Goal: Information Seeking & Learning: Learn about a topic

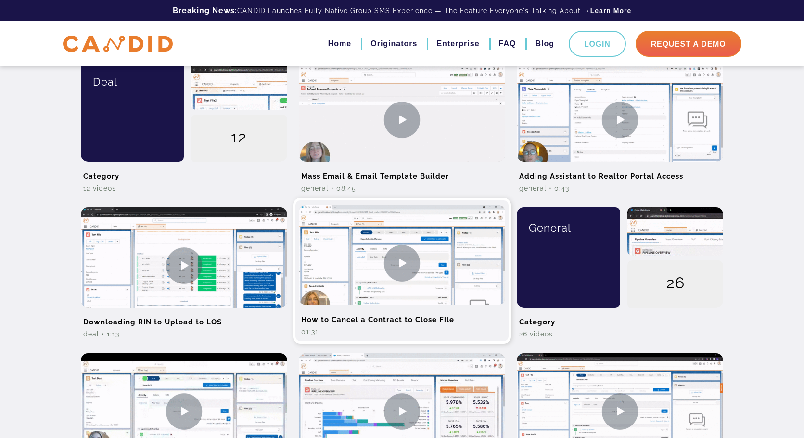
scroll to position [470, 0]
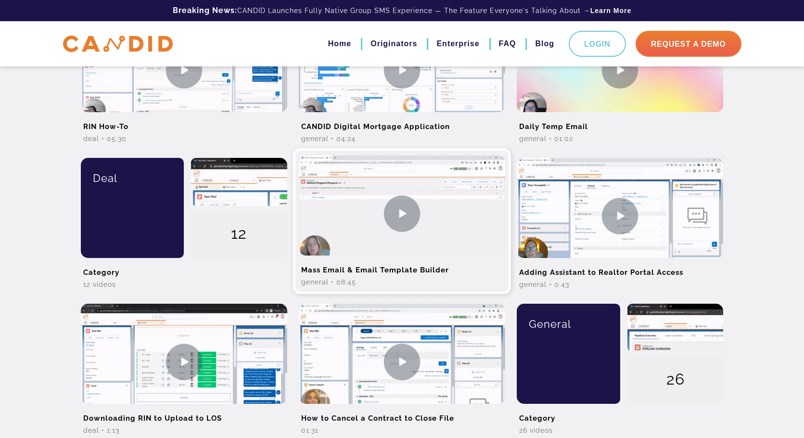
click at [408, 211] on img at bounding box center [402, 213] width 206 height 116
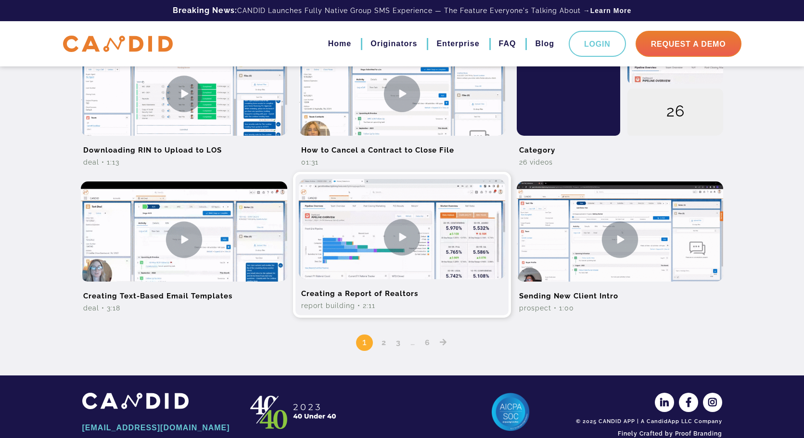
scroll to position [759, 0]
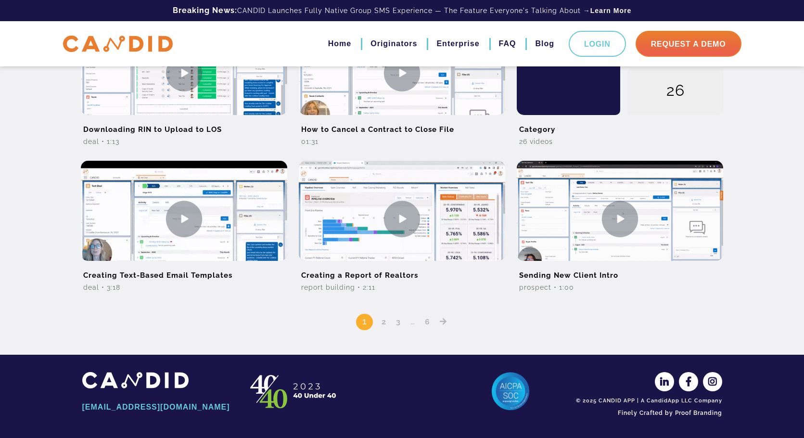
click at [386, 321] on link "2" at bounding box center [384, 321] width 12 height 9
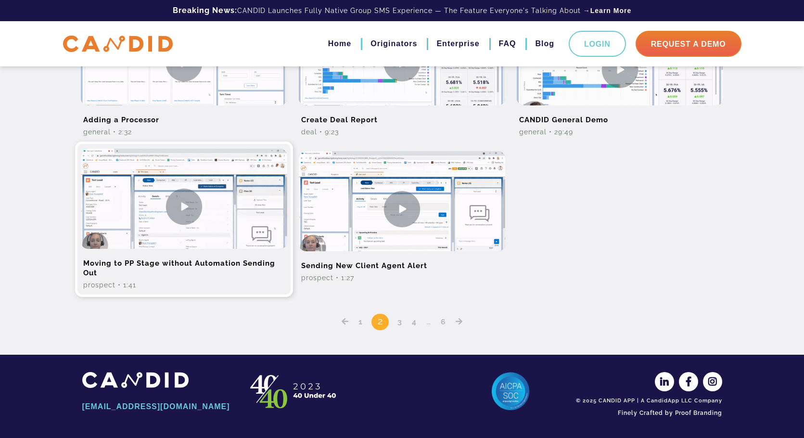
scroll to position [770, 0]
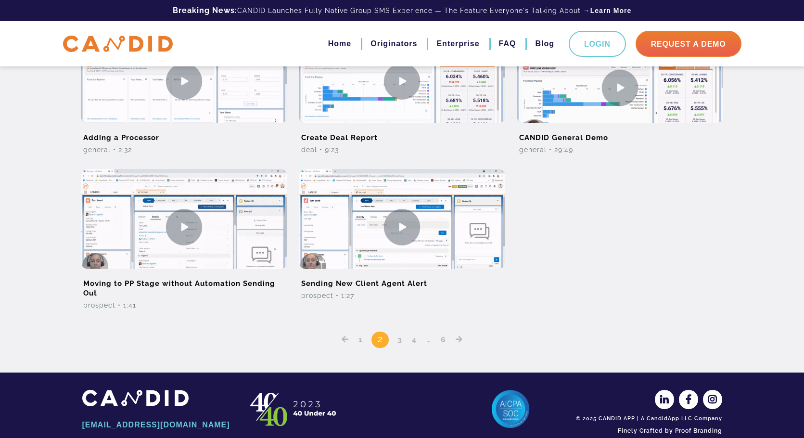
click at [396, 341] on link "3" at bounding box center [400, 339] width 12 height 9
click at [402, 339] on link "3" at bounding box center [400, 339] width 12 height 9
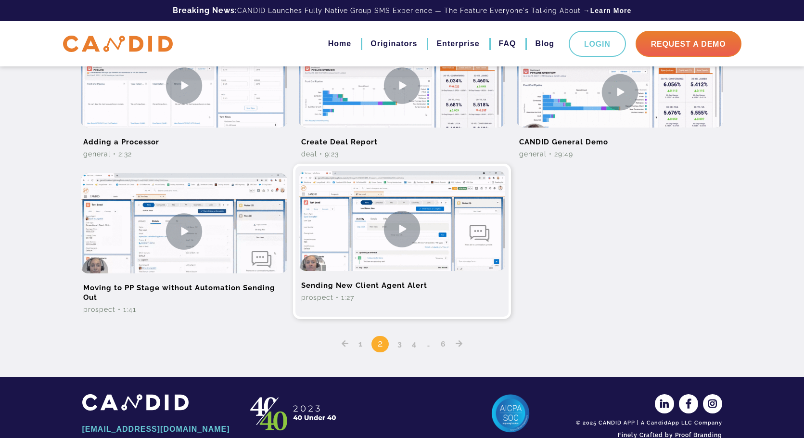
scroll to position [787, 0]
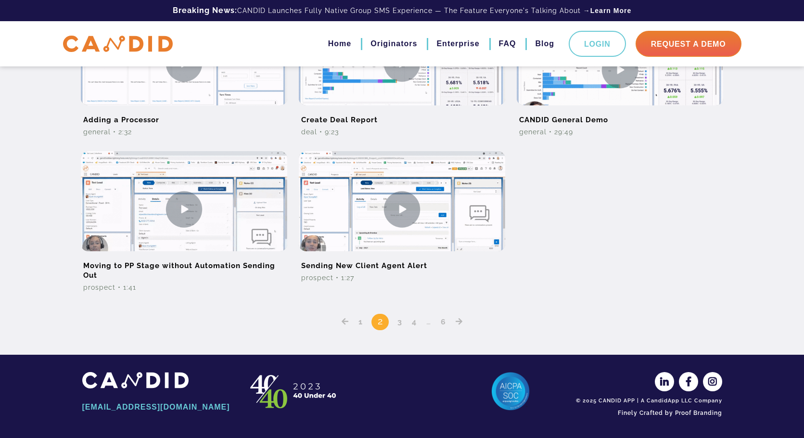
click at [402, 321] on link "3" at bounding box center [400, 321] width 12 height 9
click at [400, 322] on link "3" at bounding box center [400, 321] width 12 height 9
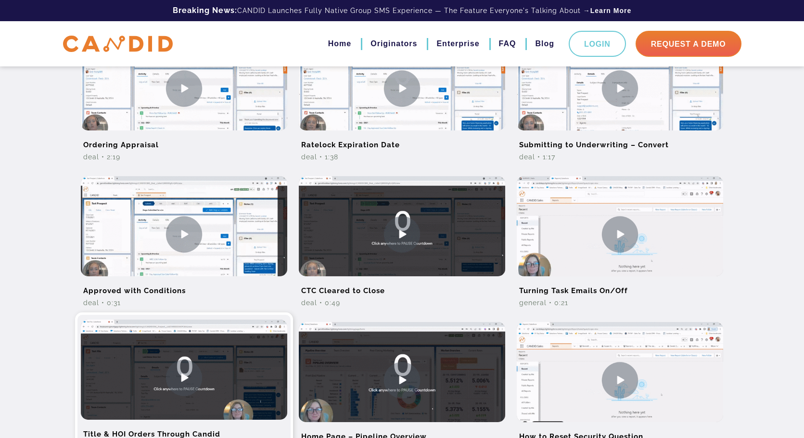
scroll to position [337, 0]
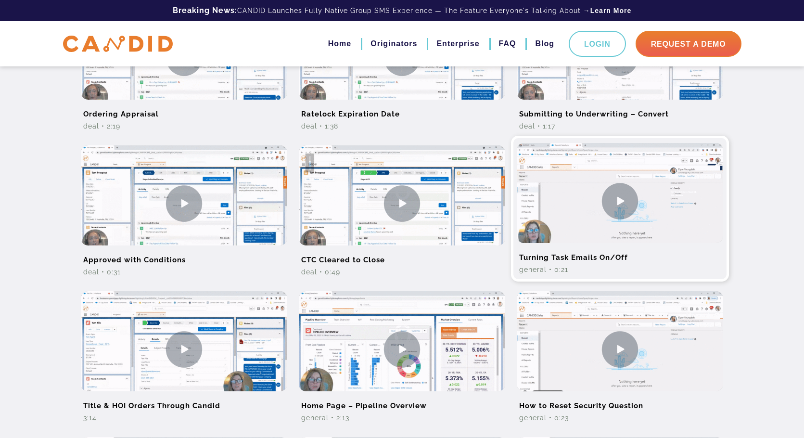
click at [562, 266] on div "General • 0:21" at bounding box center [620, 270] width 206 height 10
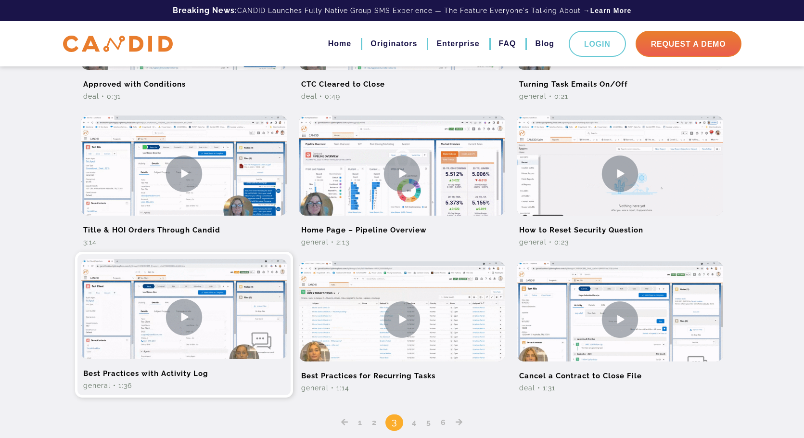
scroll to position [577, 0]
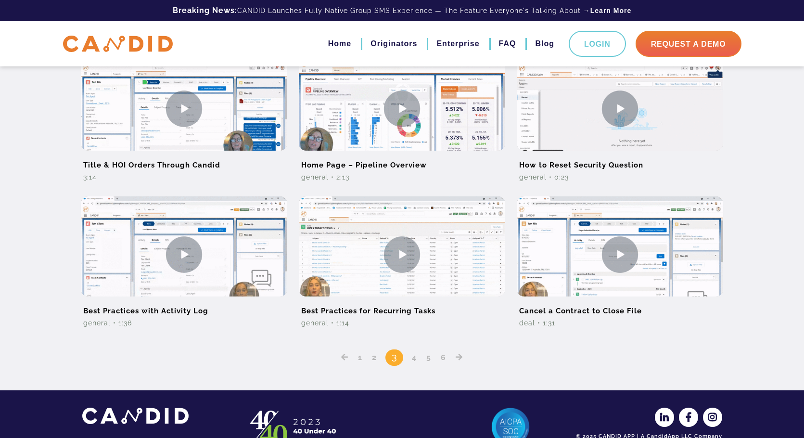
click at [174, 270] on img at bounding box center [184, 254] width 206 height 116
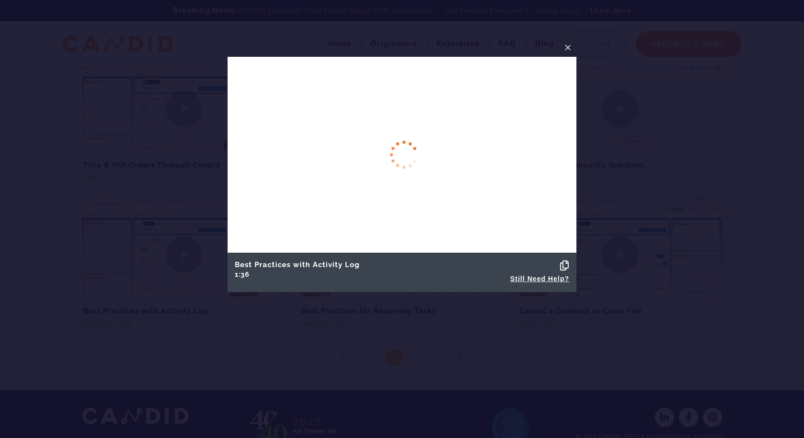
scroll to position [531, 0]
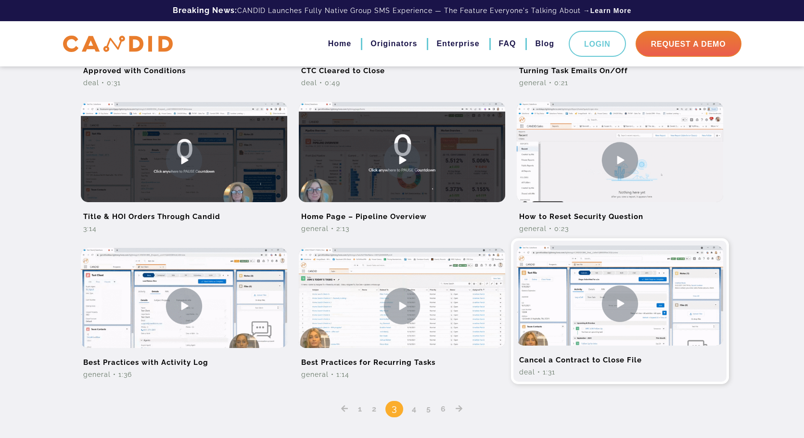
scroll to position [529, 0]
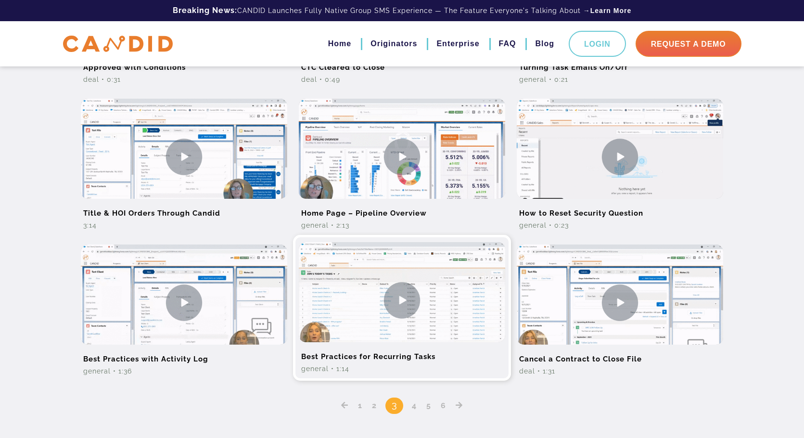
click at [371, 327] on img at bounding box center [402, 300] width 206 height 116
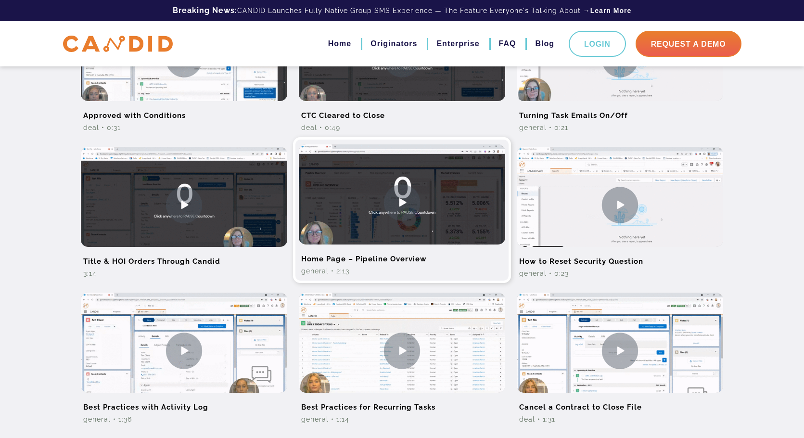
scroll to position [529, 0]
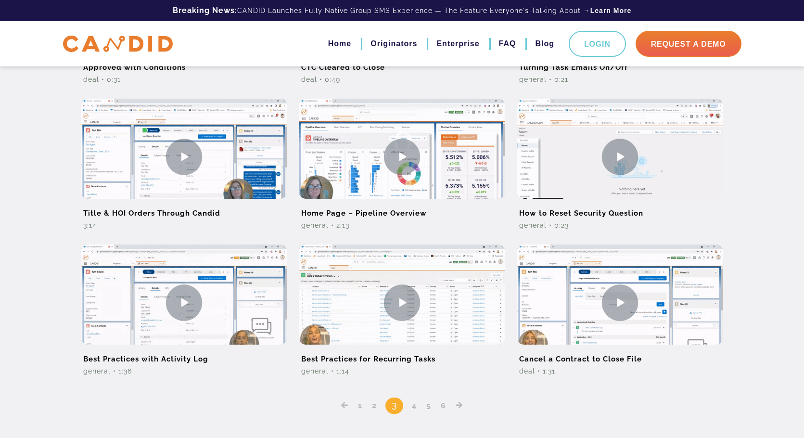
click at [414, 405] on link "4" at bounding box center [414, 405] width 12 height 9
click at [415, 404] on link "4" at bounding box center [414, 405] width 12 height 9
click at [411, 406] on link "4" at bounding box center [414, 405] width 12 height 9
click at [415, 404] on link "4" at bounding box center [414, 405] width 12 height 9
click at [416, 408] on link "4" at bounding box center [414, 405] width 12 height 9
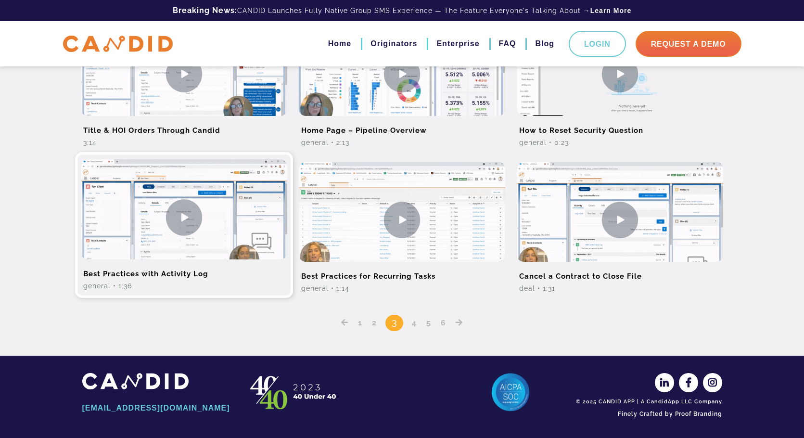
scroll to position [613, 0]
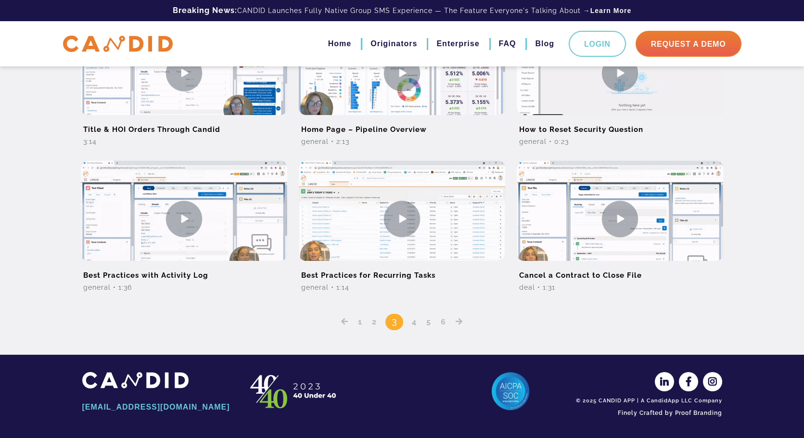
click at [418, 322] on link "4" at bounding box center [414, 321] width 12 height 9
click at [413, 323] on link "4" at bounding box center [414, 321] width 12 height 9
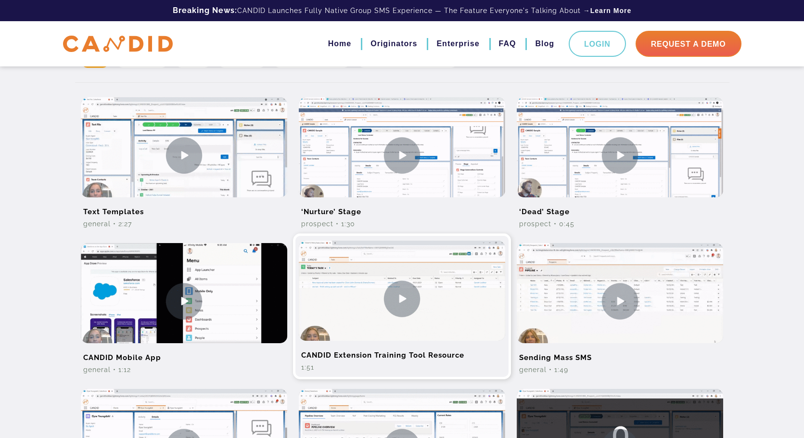
scroll to position [241, 0]
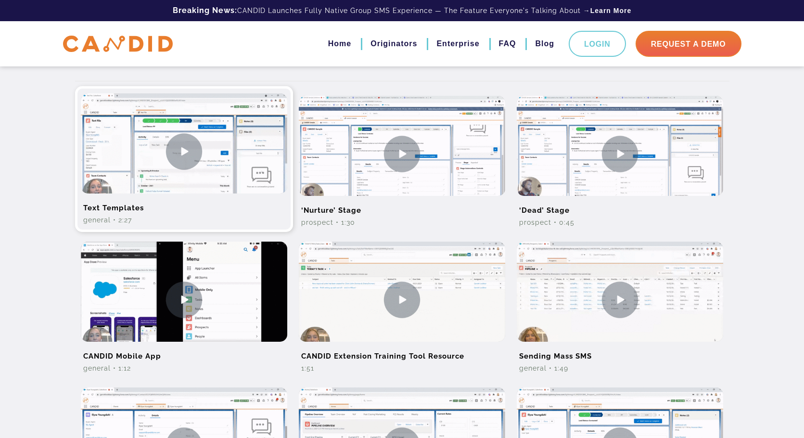
click at [116, 207] on h2 "Text Templates" at bounding box center [184, 204] width 206 height 22
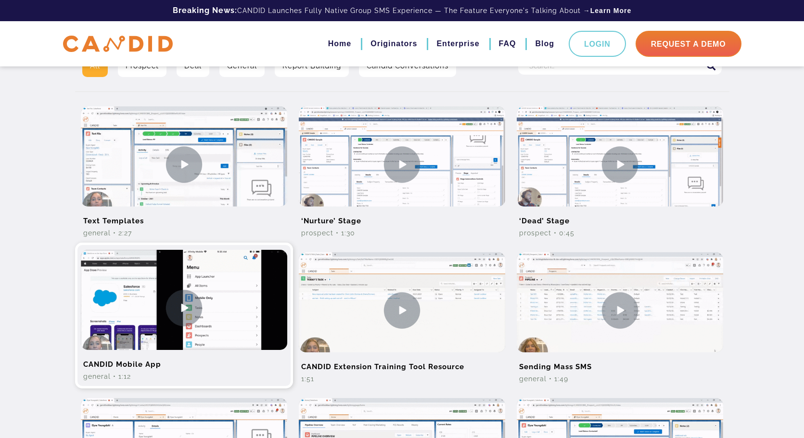
scroll to position [241, 0]
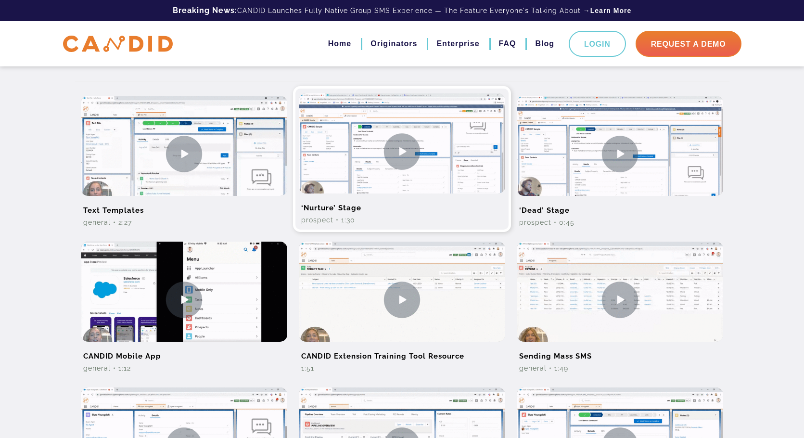
click at [345, 208] on h2 "‘Nurture’ Stage" at bounding box center [402, 204] width 206 height 22
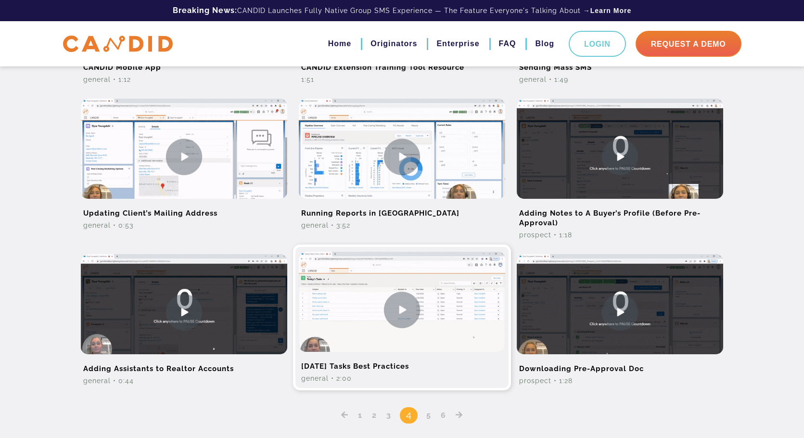
scroll to position [577, 0]
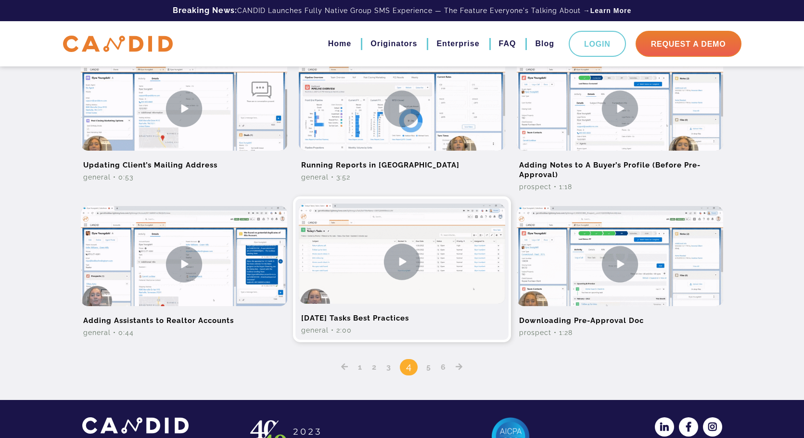
click at [372, 321] on h2 "[DATE] Tasks Best Practices" at bounding box center [402, 315] width 206 height 22
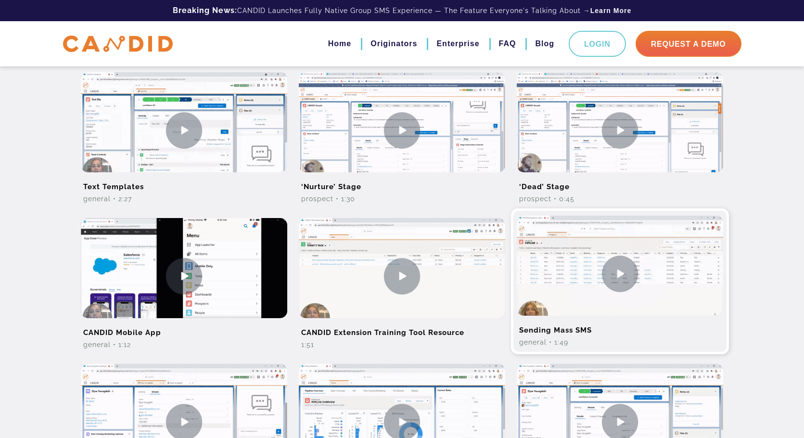
scroll to position [241, 0]
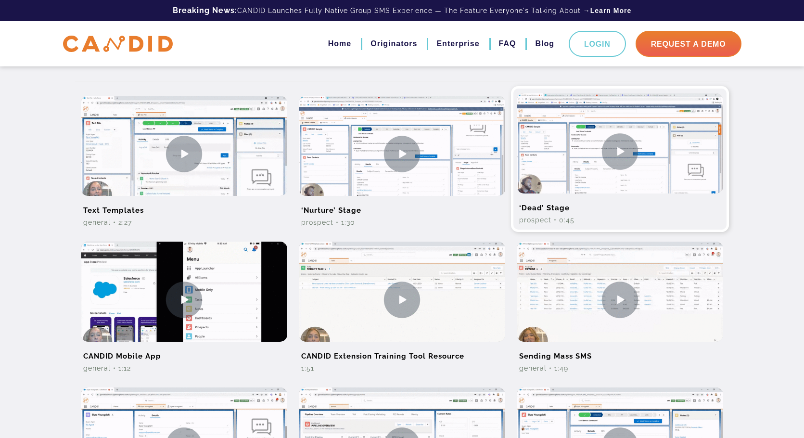
click at [584, 200] on h2 "‘Dead’ Stage" at bounding box center [620, 204] width 206 height 22
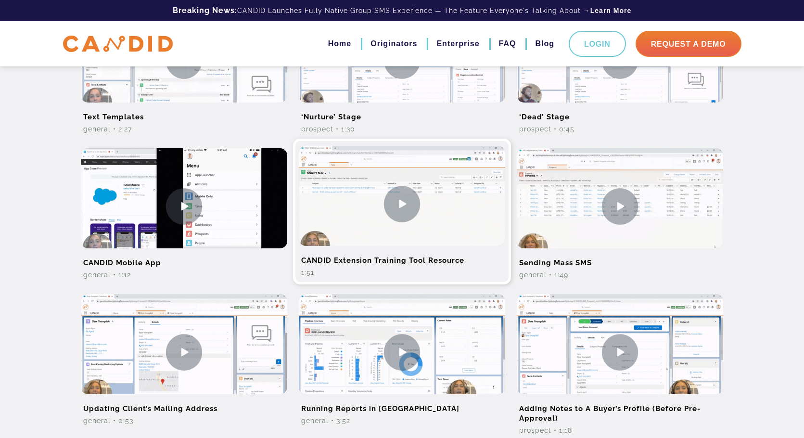
scroll to position [289, 0]
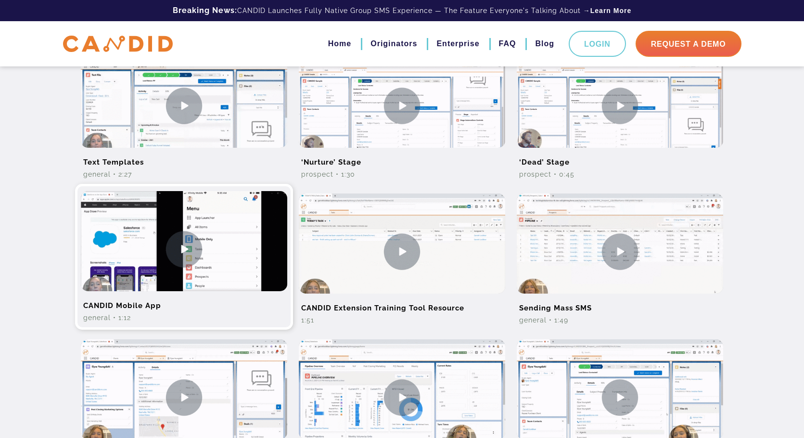
click at [146, 305] on h2 "CANDID Mobile App" at bounding box center [184, 302] width 206 height 22
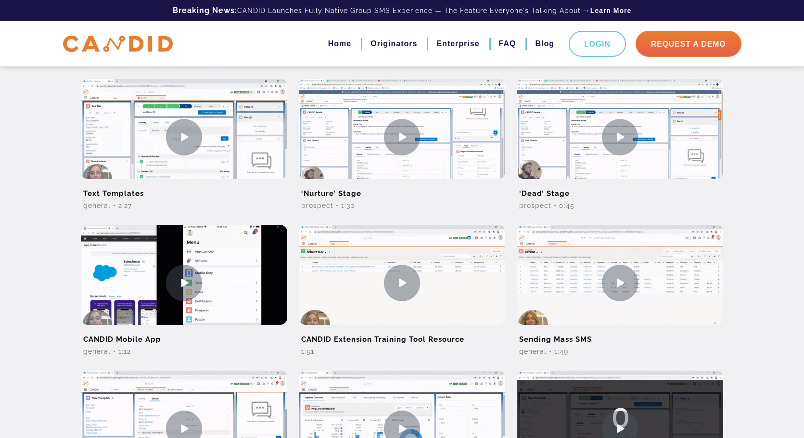
scroll to position [289, 0]
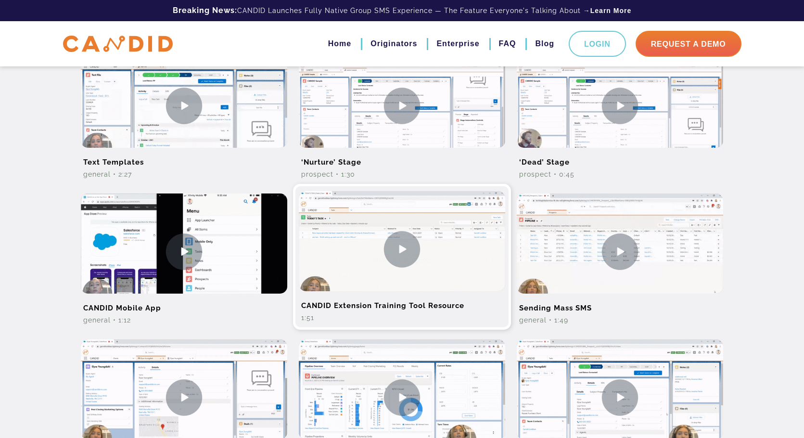
click at [417, 252] on img at bounding box center [402, 249] width 206 height 116
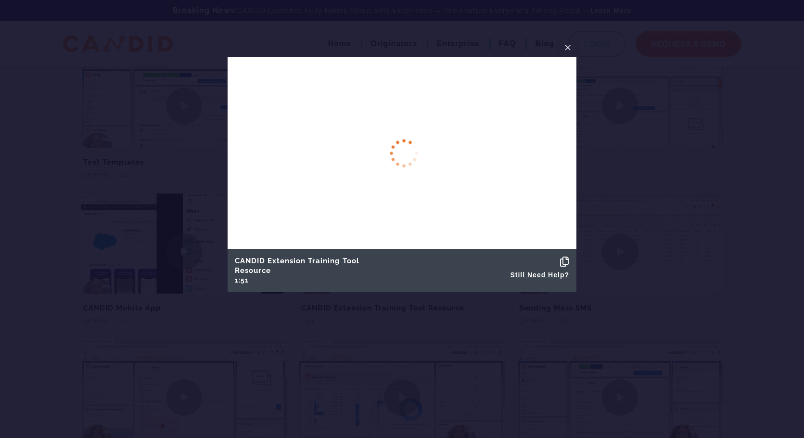
click at [568, 262] on icon at bounding box center [564, 262] width 9 height 10
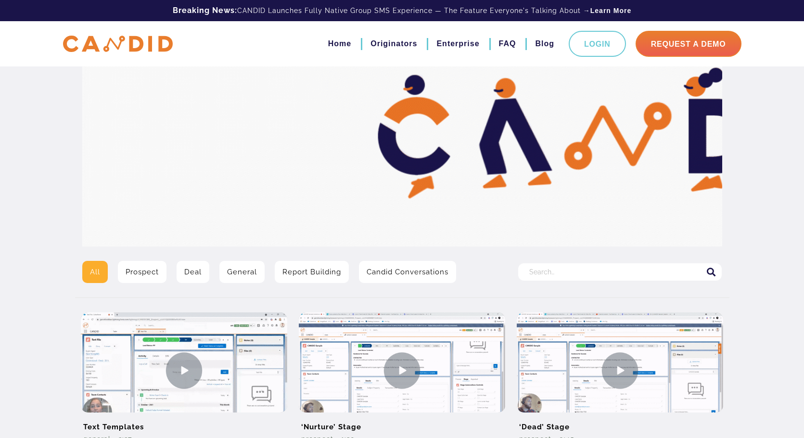
scroll to position [48, 0]
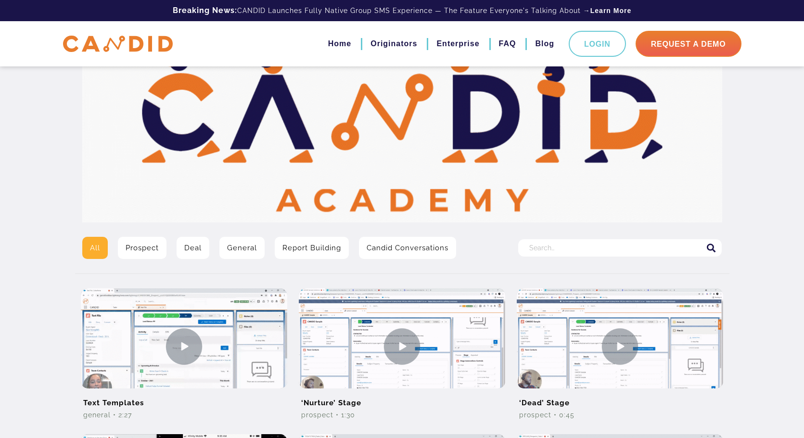
drag, startPoint x: 86, startPoint y: 243, endPoint x: 64, endPoint y: 231, distance: 25.0
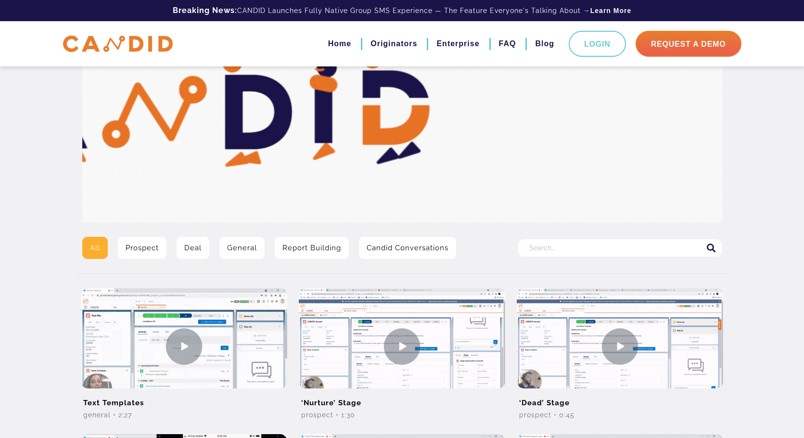
drag, startPoint x: 64, startPoint y: 231, endPoint x: 715, endPoint y: 181, distance: 653.2
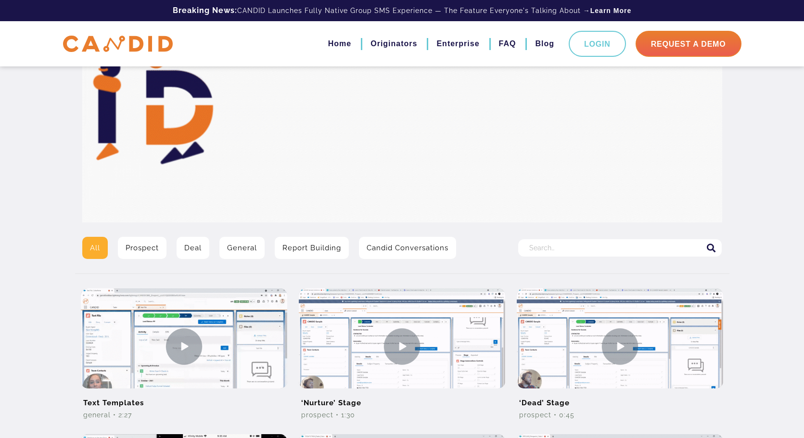
click at [715, 181] on img at bounding box center [402, 123] width 640 height 198
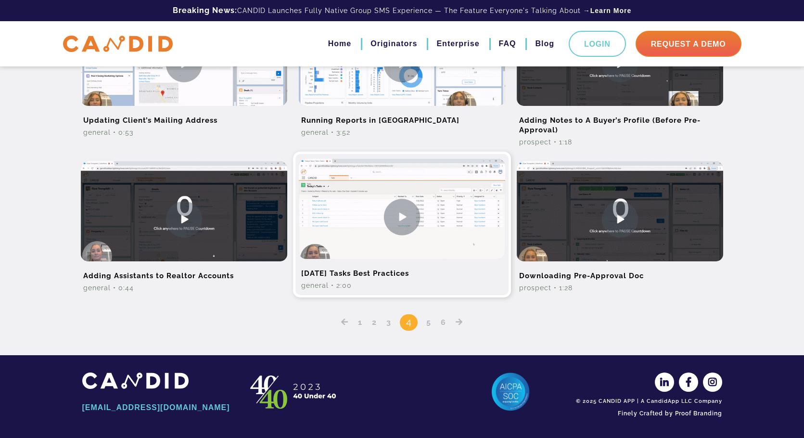
scroll to position [622, 0]
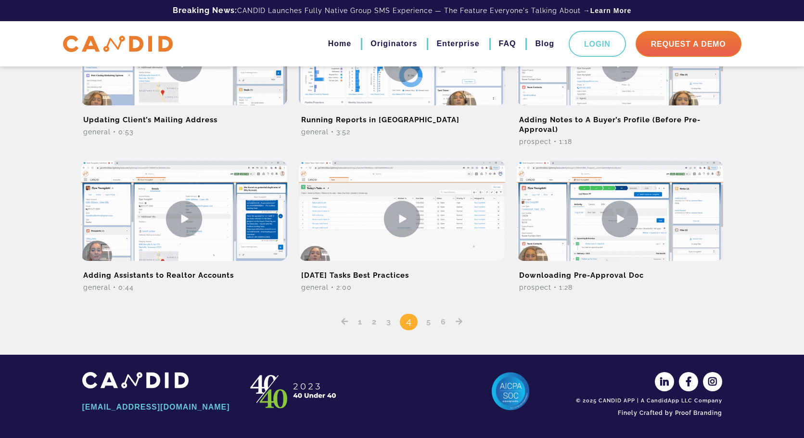
click at [425, 325] on link "5" at bounding box center [429, 321] width 12 height 9
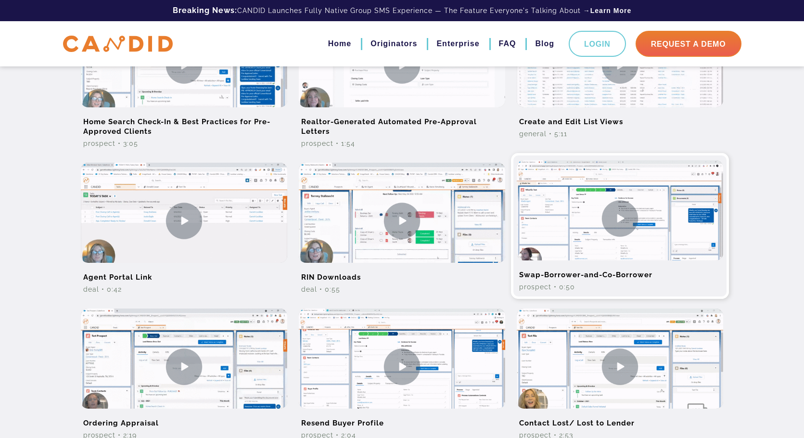
scroll to position [529, 0]
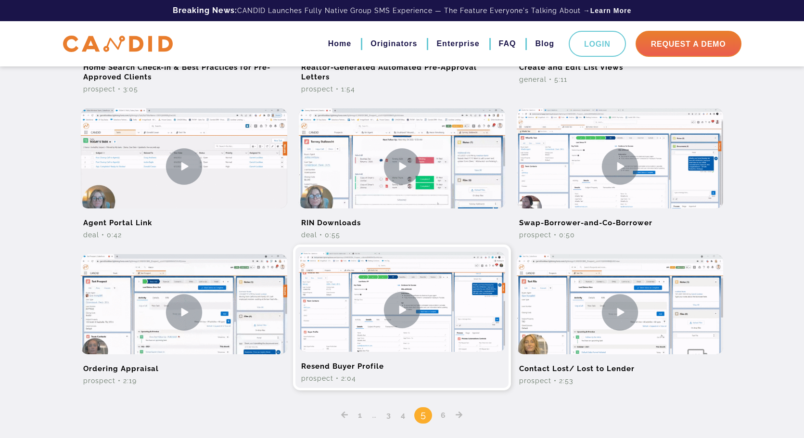
click at [333, 363] on h2 "Resend Buyer Profile" at bounding box center [402, 363] width 206 height 22
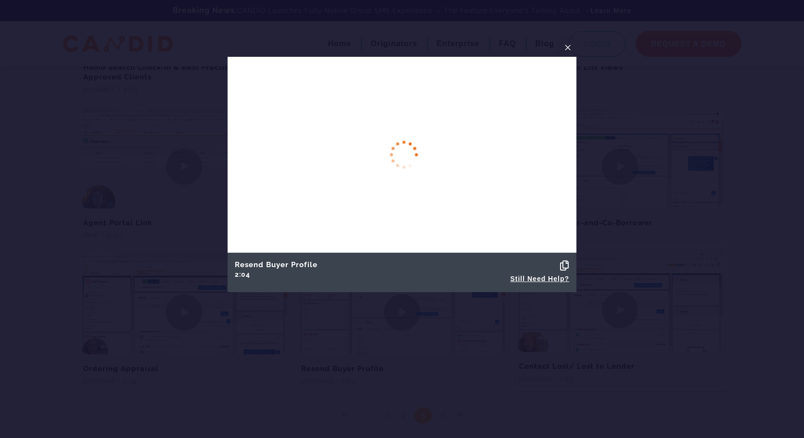
drag, startPoint x: 333, startPoint y: 363, endPoint x: 605, endPoint y: 356, distance: 271.9
click at [605, 356] on div at bounding box center [402, 219] width 804 height 438
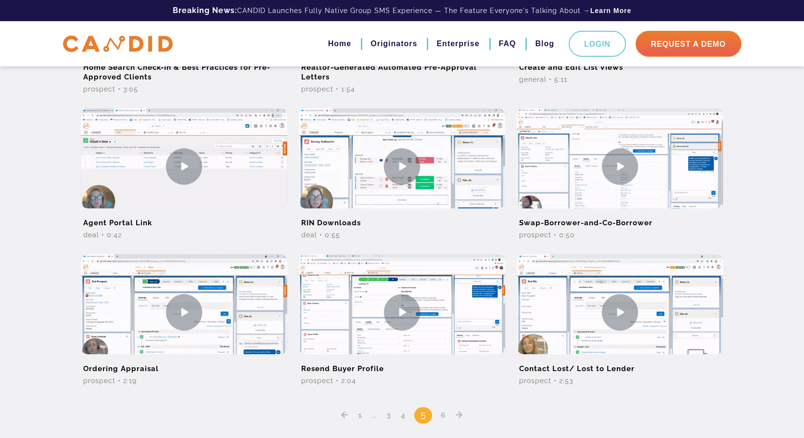
click at [399, 418] on link "4" at bounding box center [403, 414] width 12 height 9
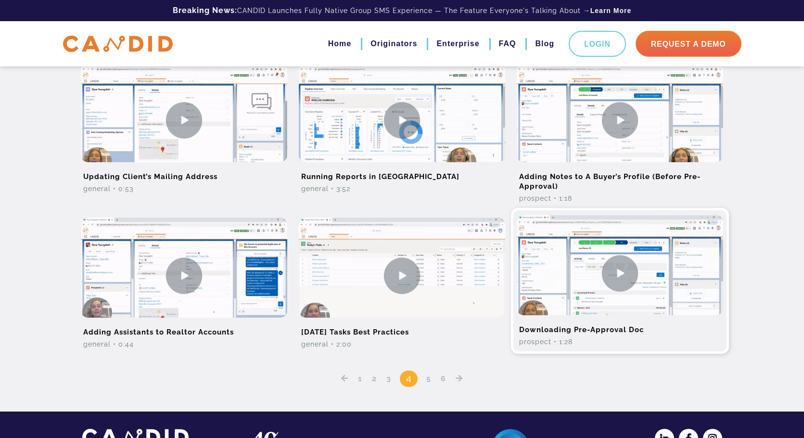
scroll to position [622, 0]
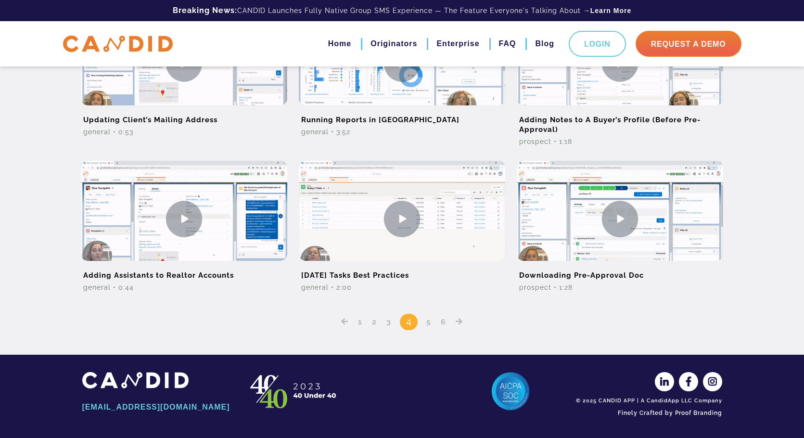
click at [425, 322] on link "5" at bounding box center [429, 321] width 12 height 9
click at [431, 324] on link "5" at bounding box center [429, 321] width 12 height 9
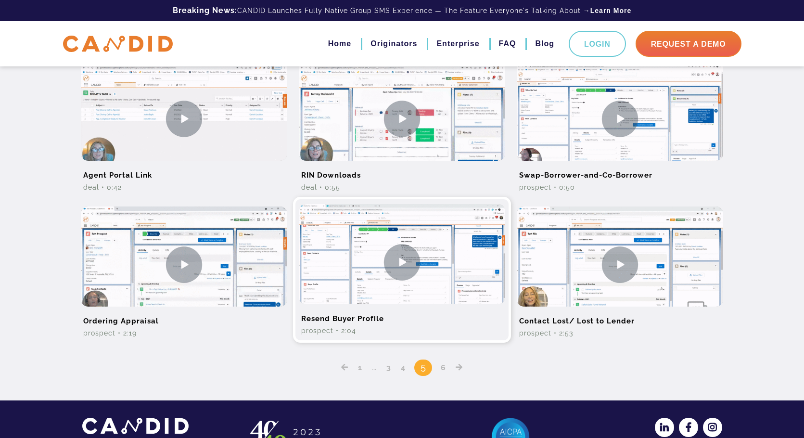
scroll to position [577, 0]
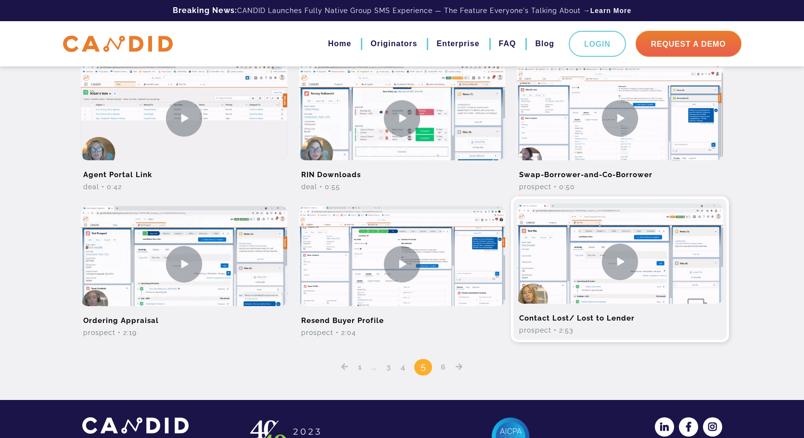
click at [583, 314] on h2 "Contact Lost/ Lost to Lender" at bounding box center [620, 315] width 206 height 22
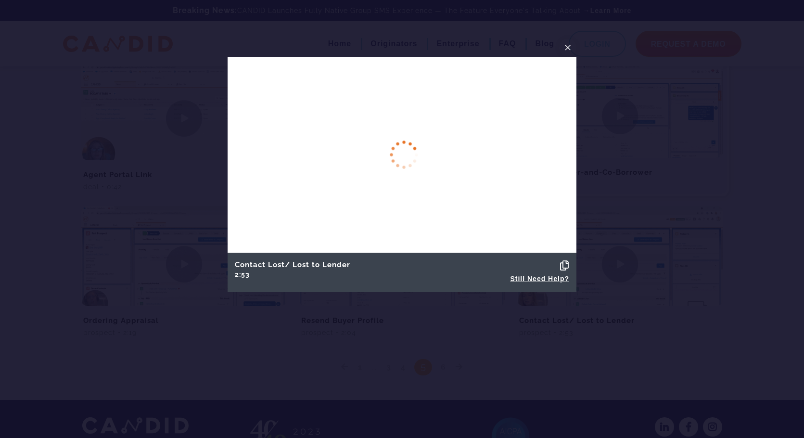
drag, startPoint x: 569, startPoint y: 252, endPoint x: 578, endPoint y: 131, distance: 121.1
click at [578, 131] on div at bounding box center [402, 219] width 804 height 438
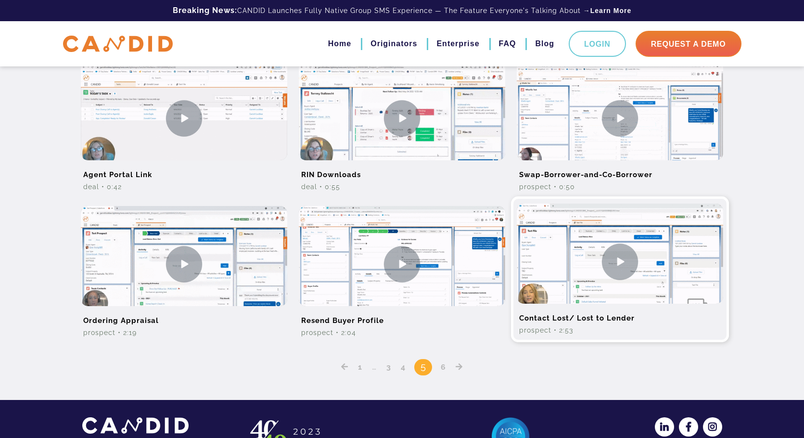
click at [550, 279] on img at bounding box center [620, 261] width 206 height 116
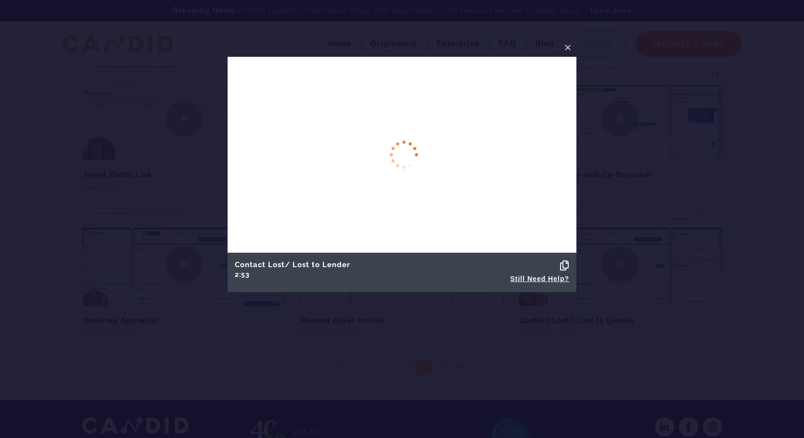
click at [559, 266] on div "Copied! Still Need Help?" at bounding box center [490, 272] width 177 height 30
click at [565, 262] on icon at bounding box center [564, 266] width 9 height 10
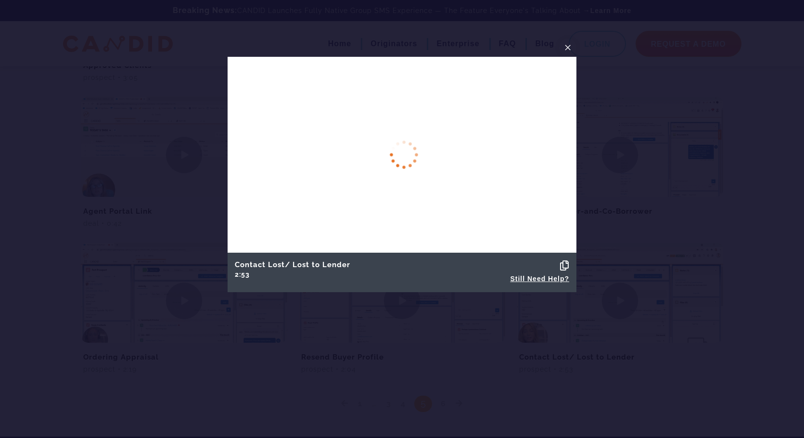
click at [331, 294] on div at bounding box center [402, 219] width 804 height 438
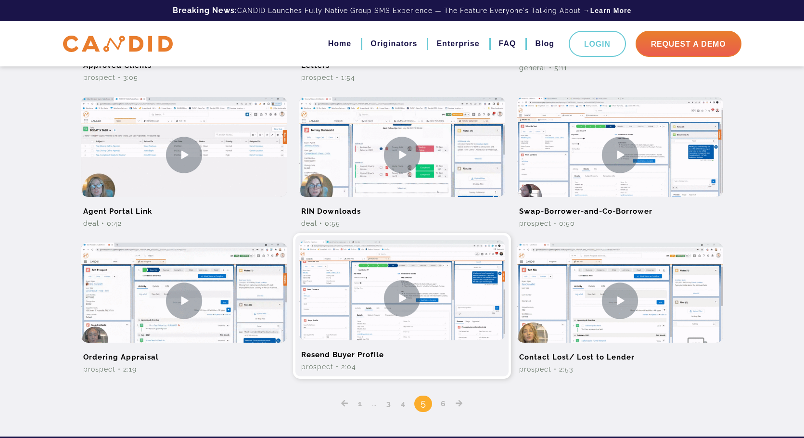
click at [331, 285] on img at bounding box center [402, 298] width 206 height 116
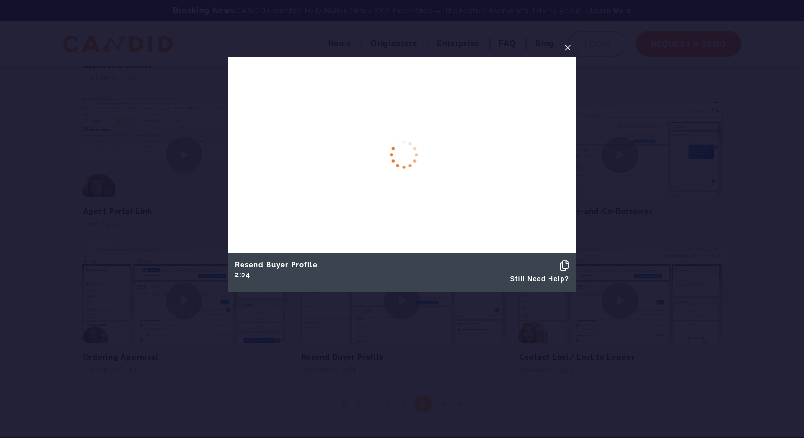
drag, startPoint x: 329, startPoint y: 285, endPoint x: 317, endPoint y: 284, distance: 13.0
click at [317, 284] on div "Resend Buyer Profile 2:04" at bounding box center [313, 272] width 177 height 30
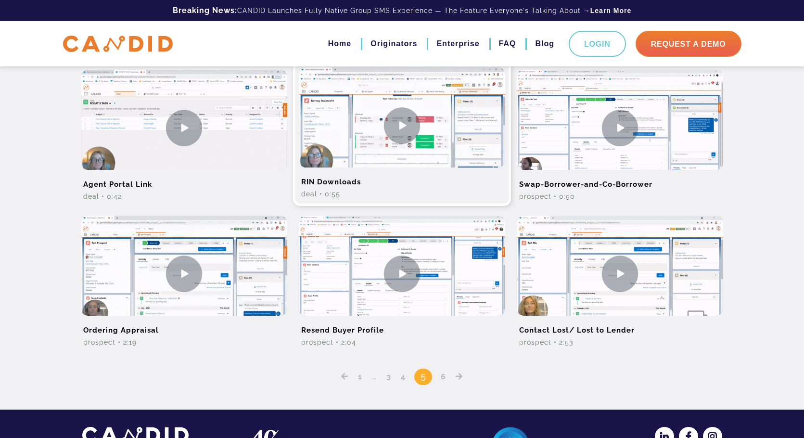
scroll to position [577, 0]
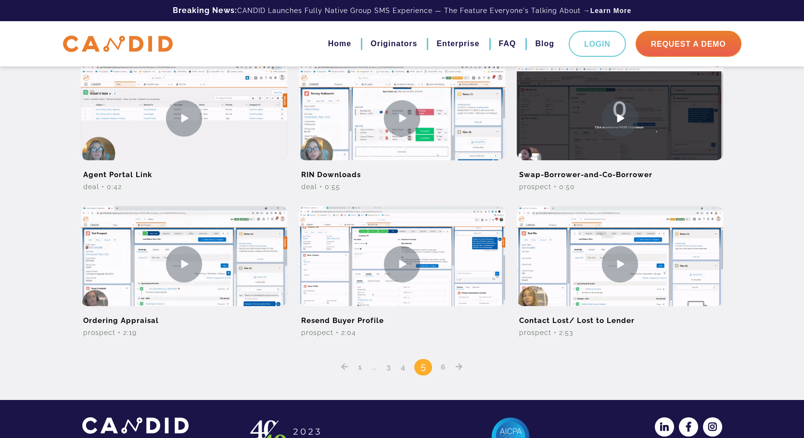
click at [446, 367] on link "6" at bounding box center [443, 366] width 12 height 9
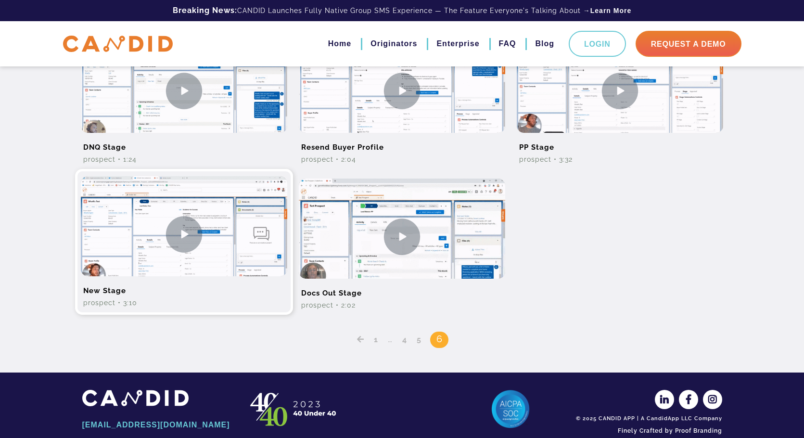
scroll to position [273, 0]
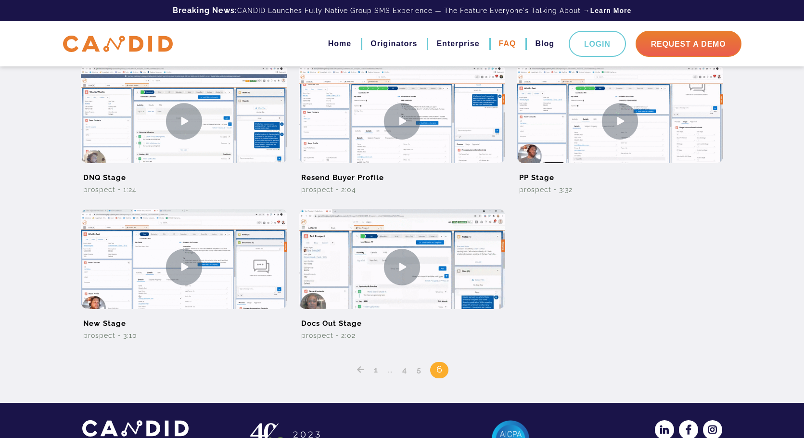
click at [501, 47] on link "FAQ" at bounding box center [507, 44] width 17 height 16
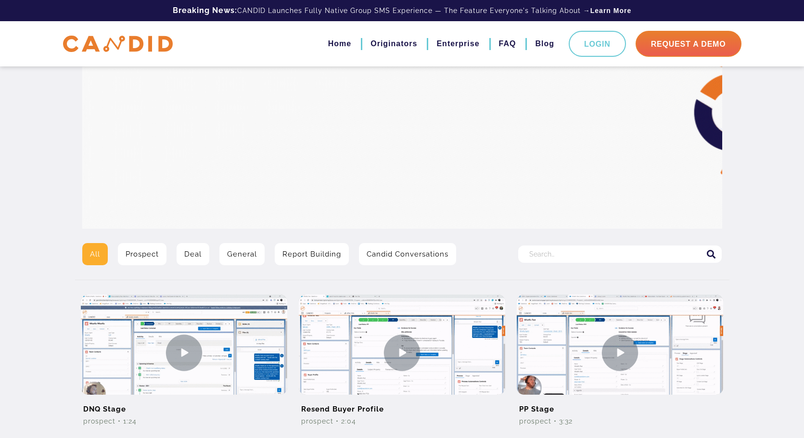
scroll to position [33, 0]
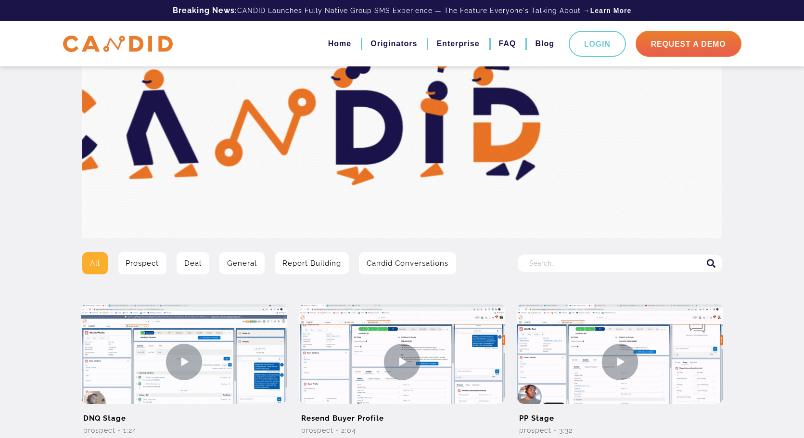
click at [300, 264] on link "Report Building" at bounding box center [312, 263] width 74 height 22
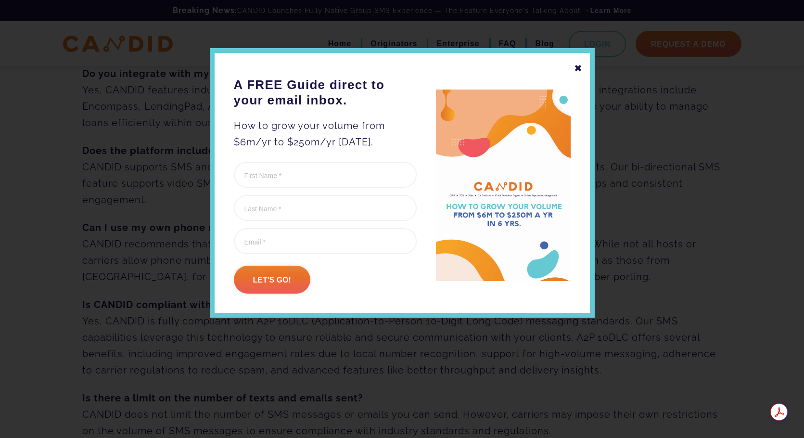
scroll to position [241, 0]
click at [577, 68] on div "✖" at bounding box center [578, 68] width 9 height 16
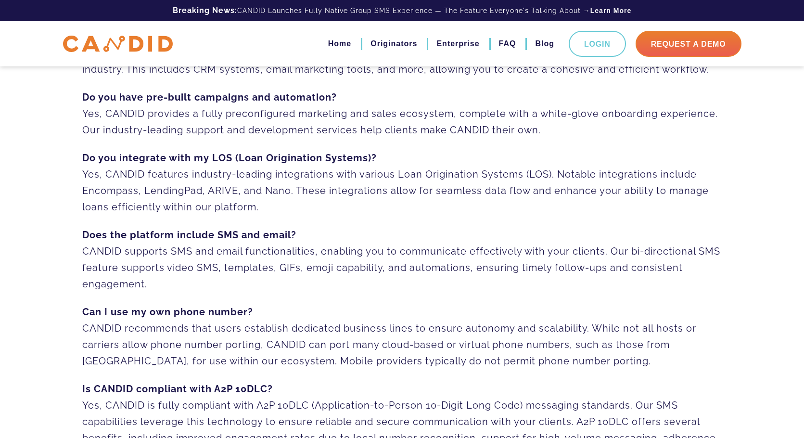
scroll to position [144, 0]
